Goal: Ask a question

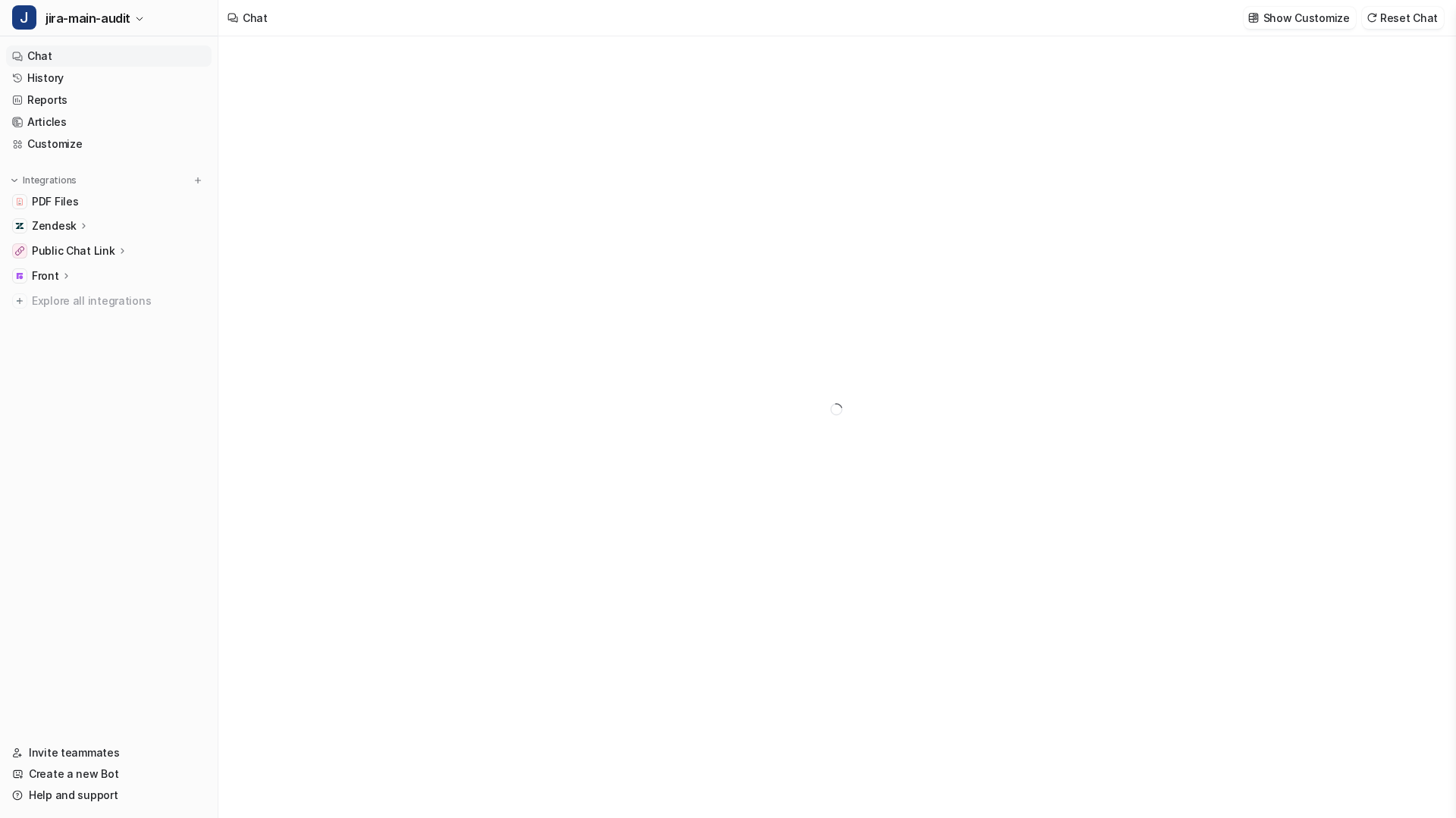
type textarea "**********"
click at [117, 249] on icon at bounding box center [122, 250] width 10 height 11
